Goal: Information Seeking & Learning: Find specific fact

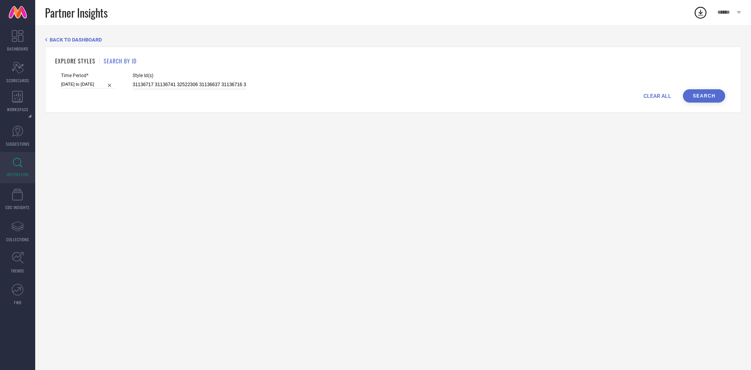
click at [234, 81] on input "31136717 31136741 32522306 31136637 31136716 31136814 32522225 32522352 3112309…" at bounding box center [190, 84] width 114 height 9
paste input "32460089 32460016 25981682 20690788 32460358 32461578 32461580 32045071 3246032…"
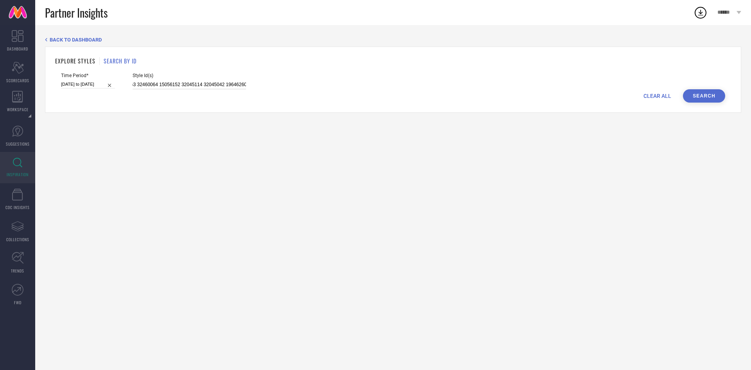
type input "32460089 32460016 25981682 20690788 32460358 32461578 32461580 32045071 3246032…"
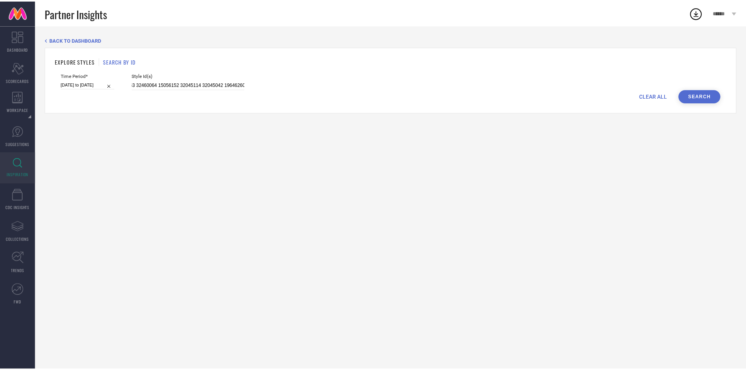
scroll to position [0, 0]
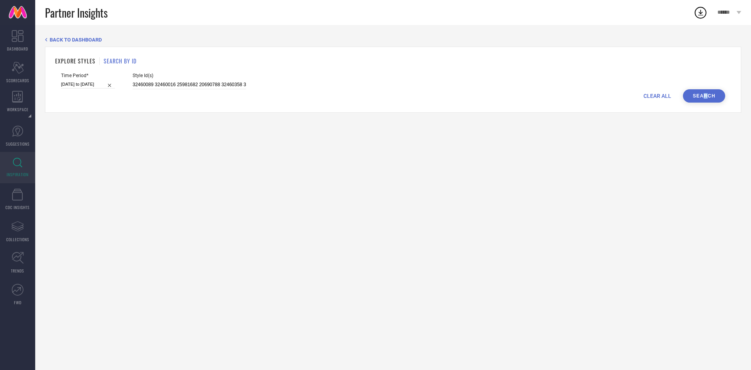
drag, startPoint x: 708, startPoint y: 104, endPoint x: 703, endPoint y: 99, distance: 7.5
click at [703, 99] on div "EXPLORE STYLES SEARCH BY ID Time Period* [DATE] to [DATE] Style Id(s) 32460089 …" at bounding box center [393, 80] width 697 height 66
click at [703, 99] on button "Search" at bounding box center [704, 95] width 42 height 13
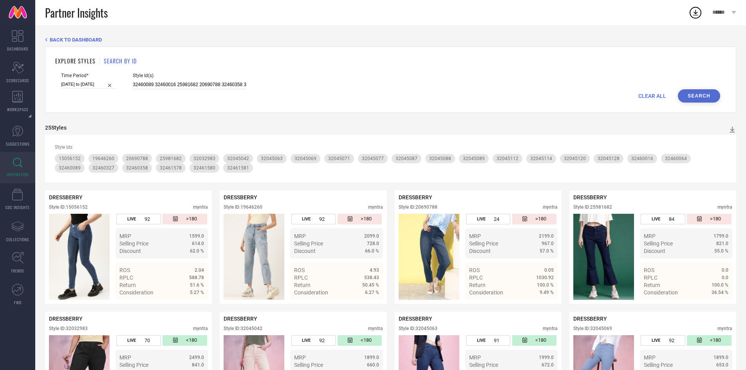
click at [451, 64] on div "EXPLORE STYLES SEARCH BY ID" at bounding box center [390, 61] width 670 height 8
click at [160, 85] on input "32460089 32460016 25981682 20690788 32460358 32461578 32461580 32045071 3246032…" at bounding box center [190, 84] width 114 height 9
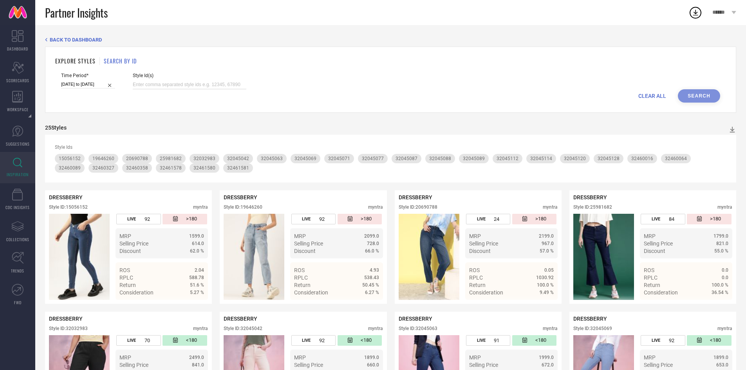
paste input "32460016 32460358 32461580 32045071 32460327 32032983 32045112 32461581 3204512…"
type input "32460016 32460358 32461580 32045071 32460327 32032983 32045112 32461581 3204512…"
click at [692, 91] on button "Search" at bounding box center [699, 95] width 42 height 13
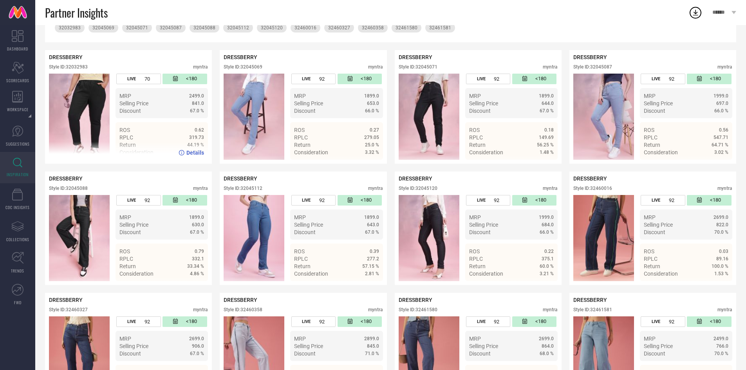
scroll to position [180, 0]
